Goal: Find contact information

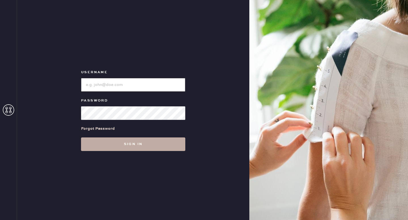
type input "reformationhenderson"
click at [139, 146] on button "Sign in" at bounding box center [133, 145] width 104 height 14
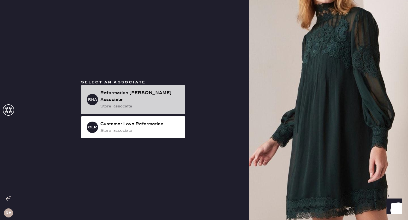
click at [168, 103] on div "store_associate" at bounding box center [140, 106] width 80 height 6
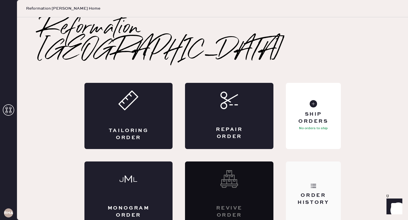
click at [304, 174] on div "Order History" at bounding box center [313, 195] width 55 height 66
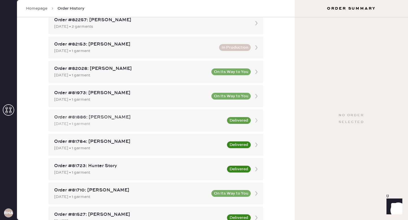
scroll to position [84, 0]
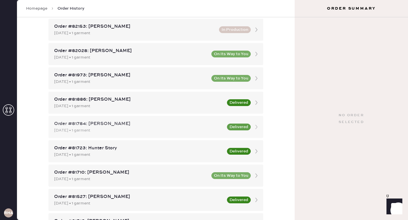
click at [210, 130] on div "[DATE] • 1 garment" at bounding box center [138, 130] width 169 height 6
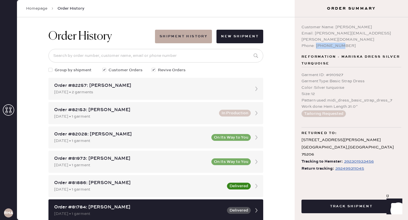
drag, startPoint x: 343, startPoint y: 39, endPoint x: 317, endPoint y: 41, distance: 26.5
click at [317, 43] on div "Phone: [PHONE_NUMBER]" at bounding box center [351, 46] width 100 height 6
copy div "6094578204"
